Goal: Information Seeking & Learning: Find specific fact

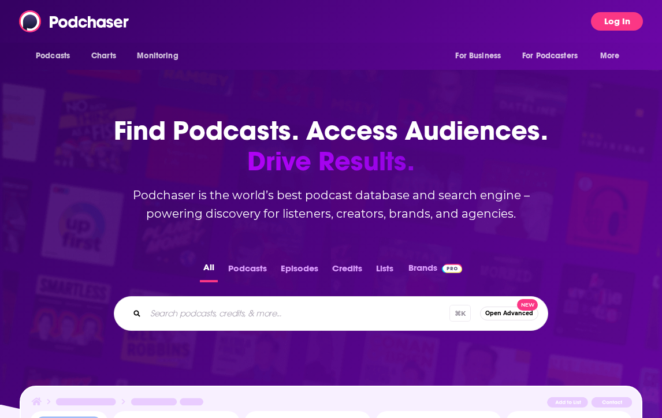
click at [630, 19] on button "Log In" at bounding box center [617, 21] width 52 height 18
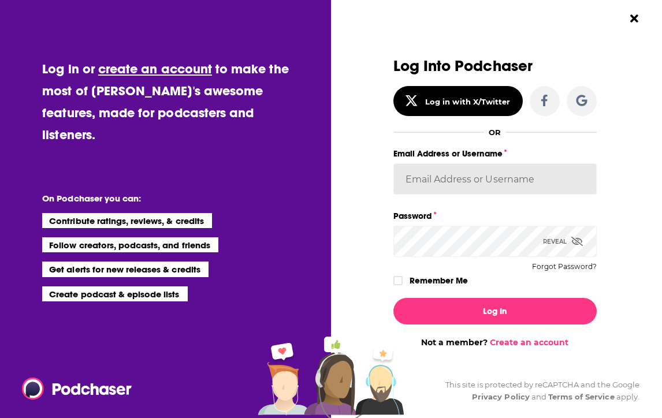
type input "[PERSON_NAME][EMAIL_ADDRESS][DOMAIN_NAME]"
click at [398, 279] on icon "Dialog" at bounding box center [398, 280] width 7 height 7
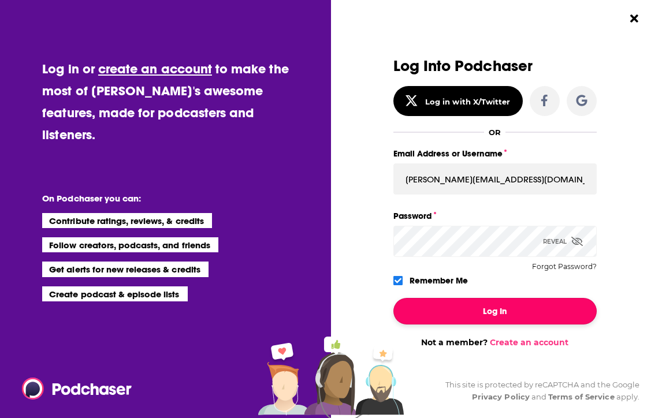
click at [442, 317] on button "Log In" at bounding box center [495, 311] width 203 height 27
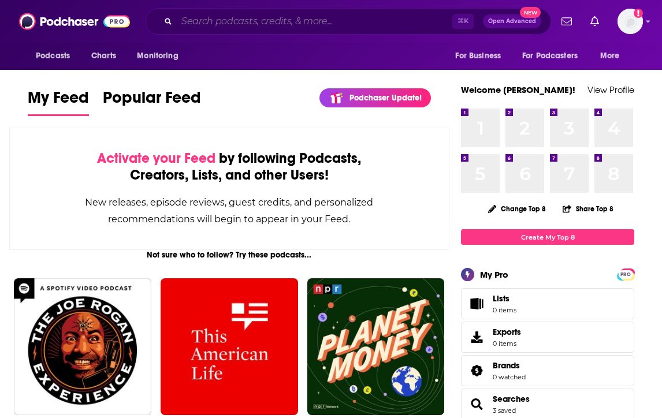
click at [234, 23] on input "Search podcasts, credits, & more..." at bounding box center [315, 21] width 276 height 18
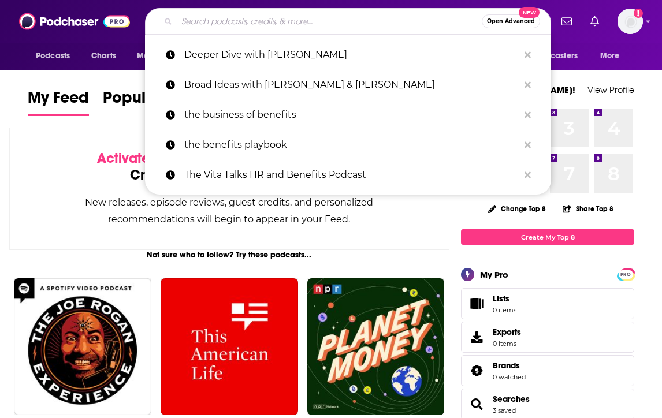
paste input "[PERSON_NAME] & Getty Podcast,"
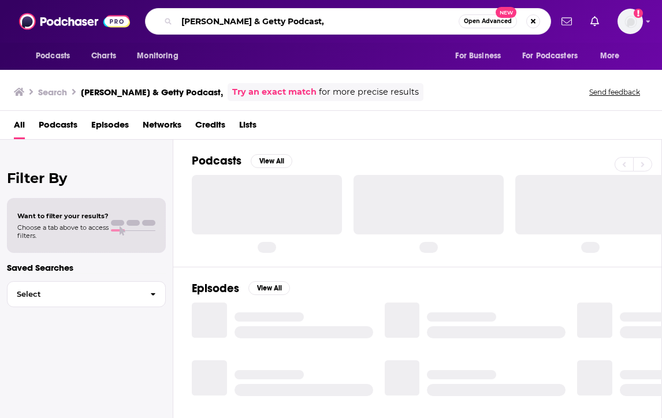
click at [332, 20] on input "[PERSON_NAME] & Getty Podcast," at bounding box center [318, 21] width 282 height 18
type input "[PERSON_NAME] & Getty Podcast"
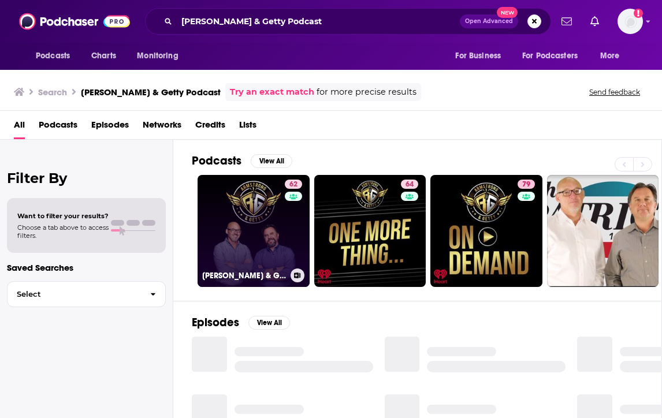
click at [254, 239] on link "62 [PERSON_NAME] & Getty Podcast" at bounding box center [254, 231] width 112 height 112
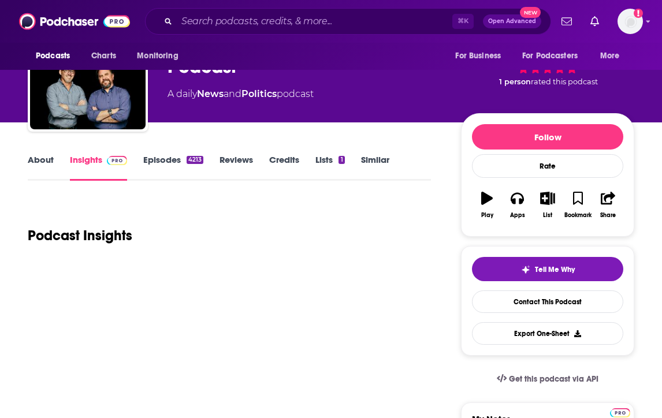
scroll to position [77, 0]
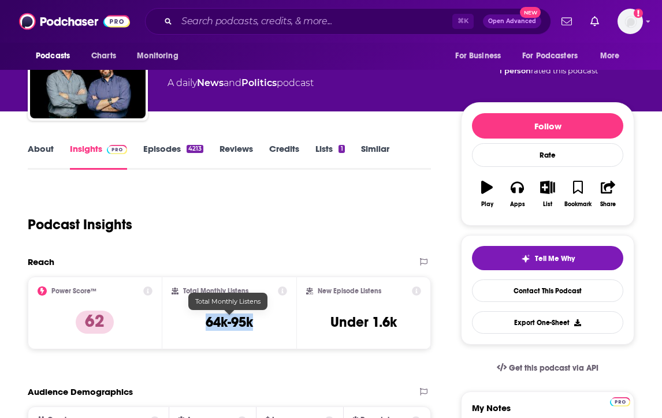
drag, startPoint x: 222, startPoint y: 321, endPoint x: 268, endPoint y: 321, distance: 46.2
click at [268, 321] on div "Total Monthly Listens 64k-95k" at bounding box center [230, 313] width 116 height 53
copy h3 "64k-95k"
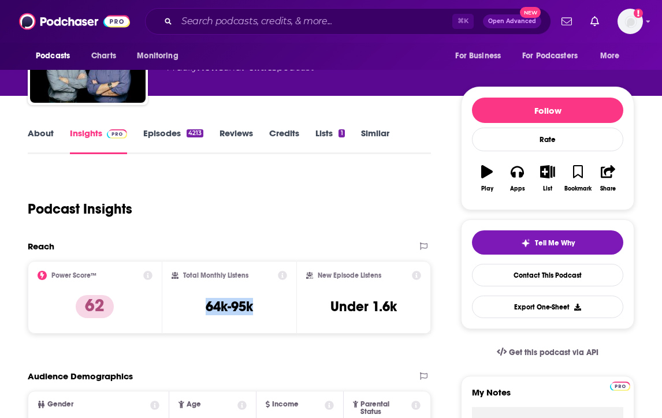
scroll to position [93, 0]
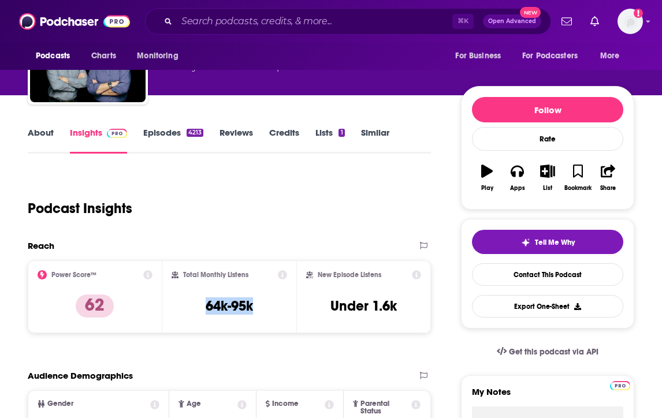
click at [40, 136] on link "About" at bounding box center [41, 140] width 26 height 27
